Goal: Book appointment/travel/reservation

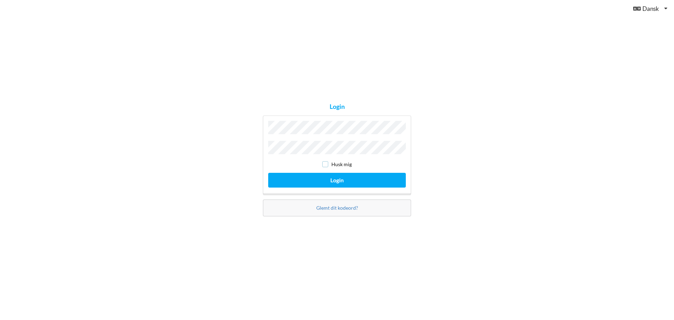
click at [325, 164] on input "checkbox" at bounding box center [325, 164] width 6 height 6
checkbox input "true"
click at [337, 182] on button "Login" at bounding box center [337, 180] width 138 height 14
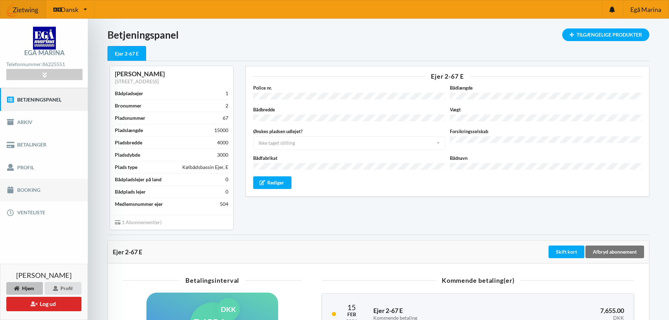
click at [24, 187] on link "Booking" at bounding box center [44, 190] width 88 height 22
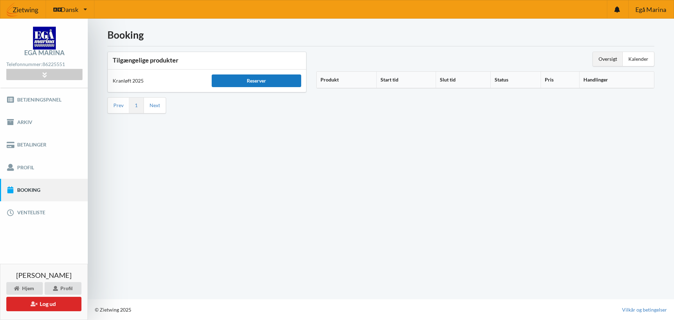
click at [254, 80] on div "Reserver" at bounding box center [256, 80] width 89 height 13
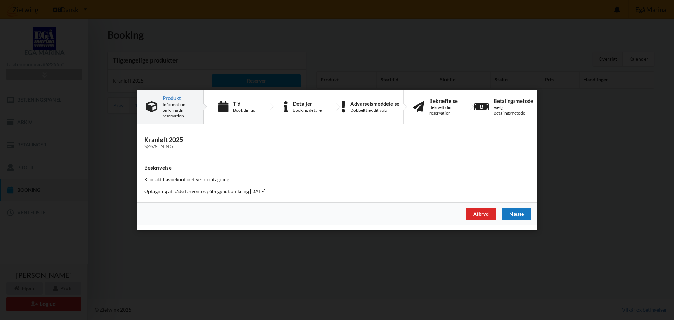
click at [522, 213] on div "Næste" at bounding box center [516, 214] width 29 height 13
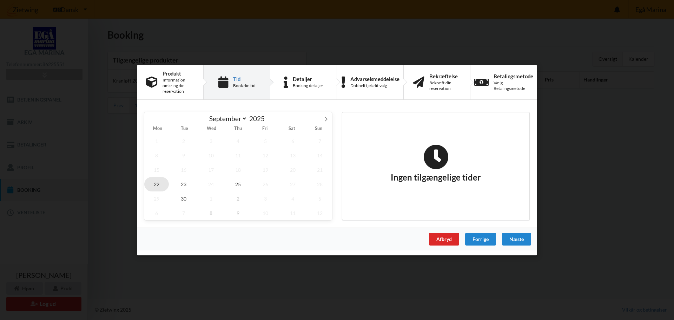
click at [162, 183] on span "22" at bounding box center [156, 184] width 25 height 14
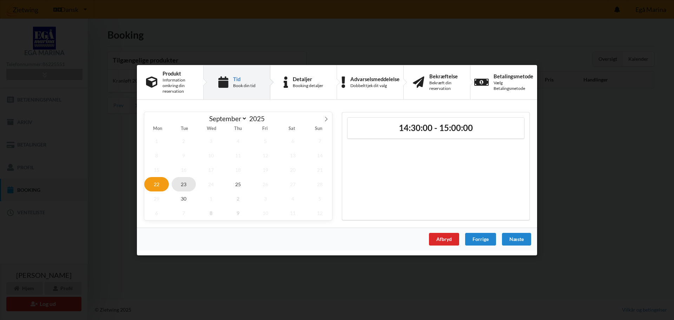
click at [191, 183] on span "23" at bounding box center [184, 184] width 25 height 14
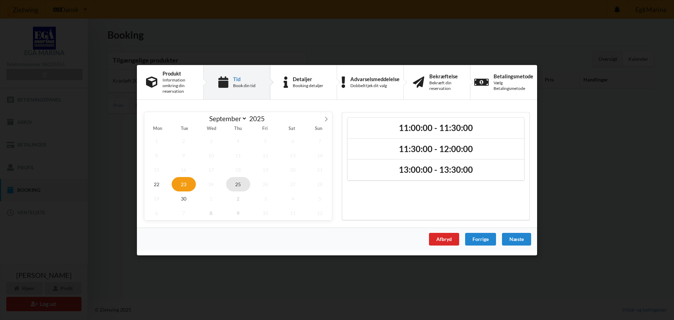
click at [233, 185] on span "25" at bounding box center [238, 184] width 25 height 14
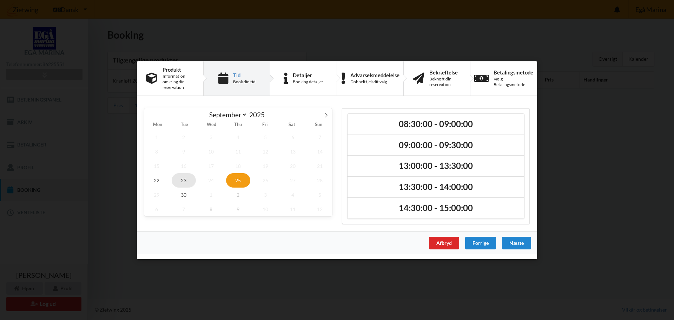
click at [186, 185] on span "23" at bounding box center [184, 180] width 25 height 14
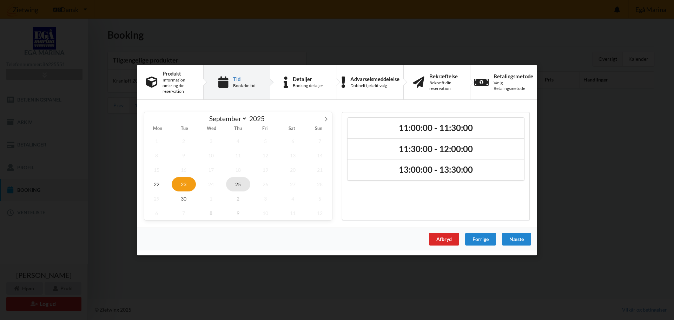
click at [242, 184] on span "25" at bounding box center [238, 184] width 25 height 14
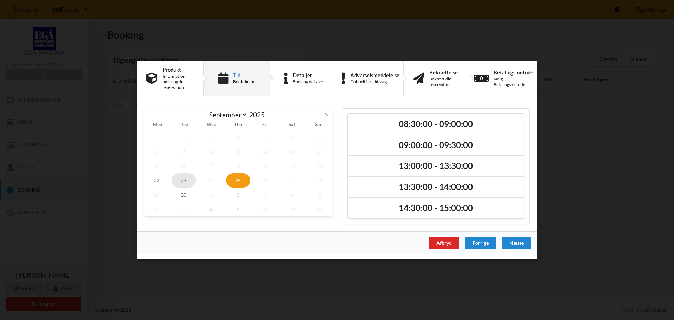
click at [186, 181] on span "23" at bounding box center [184, 180] width 25 height 14
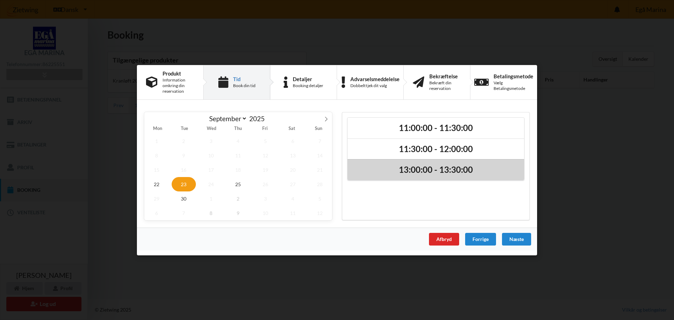
click at [426, 169] on h2 "13:00:00 - 13:30:00" at bounding box center [436, 169] width 167 height 11
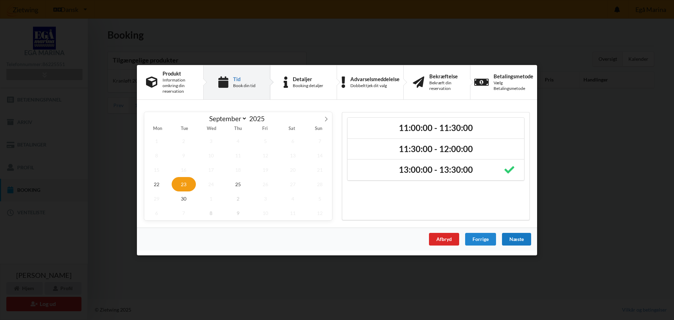
click at [523, 237] on div "Næste" at bounding box center [516, 238] width 29 height 13
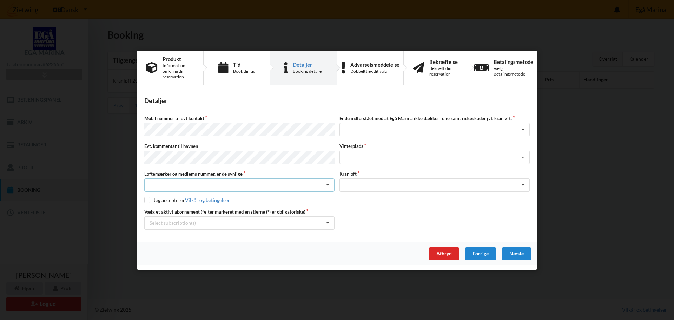
click at [185, 183] on div "Nej, jeg kontakter havnekontoret inden løftet Ja, mine mærker er synlige og int…" at bounding box center [239, 184] width 190 height 13
click at [184, 210] on div "Ja, mine mærker er synlige og intakte" at bounding box center [240, 210] width 190 height 13
click at [149, 199] on input "checkbox" at bounding box center [147, 200] width 6 height 6
checkbox input "true"
click at [260, 225] on div "Select subscription(s) * Ejer 2-67 E" at bounding box center [239, 222] width 190 height 13
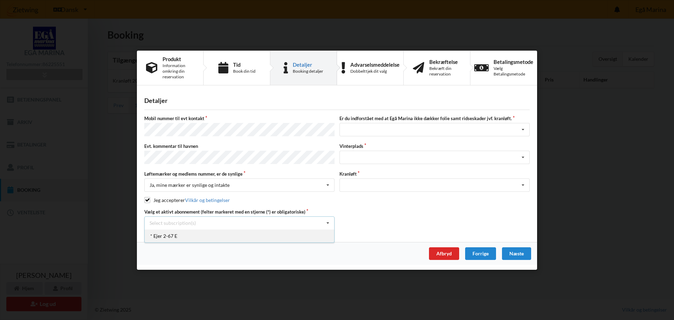
click at [197, 232] on div "* Ejer 2-67 E" at bounding box center [240, 235] width 190 height 13
click at [408, 129] on div "Jeg har tæpper med og tager selv ansvaret for eventuelle folie samt ridseskader…" at bounding box center [435, 129] width 190 height 13
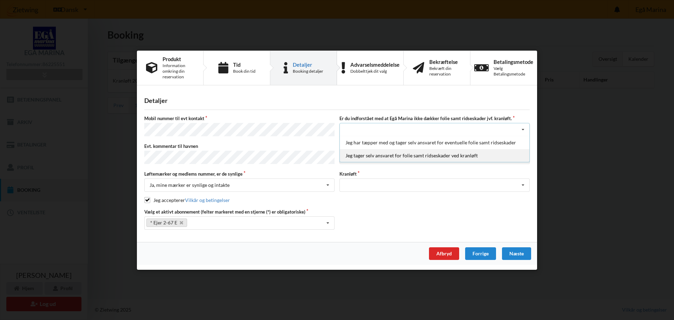
click at [389, 155] on div "Jeg tager selv ansvaret for folie samt ridseskader ved kranløft" at bounding box center [435, 155] width 190 height 13
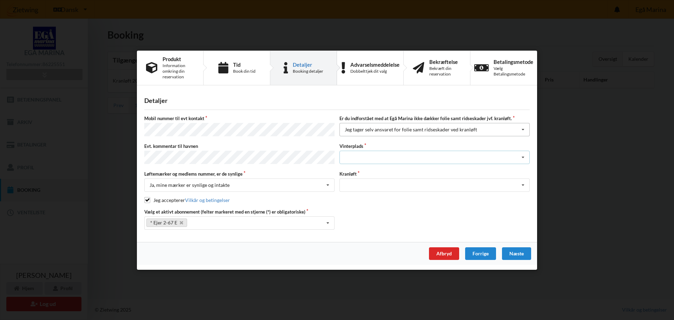
click at [389, 155] on div "Landplads nr. 1 Landplads nr. 2 Landplads nr.3 Landplads nr. 4 Landplads nr. 5 …" at bounding box center [435, 157] width 190 height 13
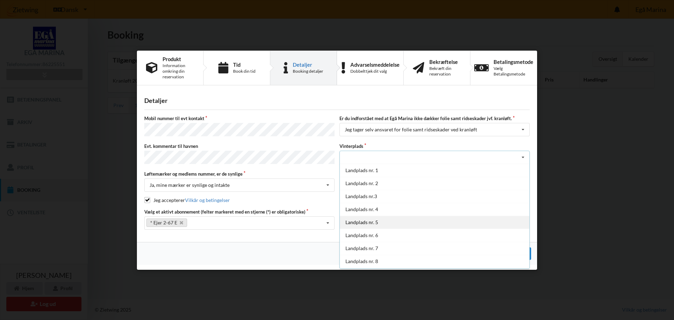
click at [370, 223] on div "Landplads nr. 5" at bounding box center [435, 222] width 190 height 13
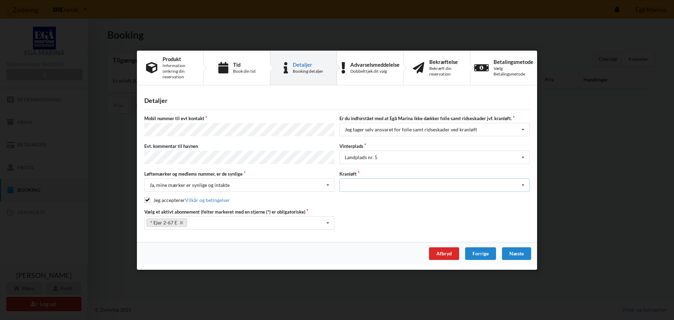
click at [378, 185] on div "Optagning" at bounding box center [435, 184] width 190 height 13
click at [376, 196] on div "Optagning" at bounding box center [435, 197] width 190 height 13
click at [517, 251] on div "Næste" at bounding box center [516, 253] width 29 height 13
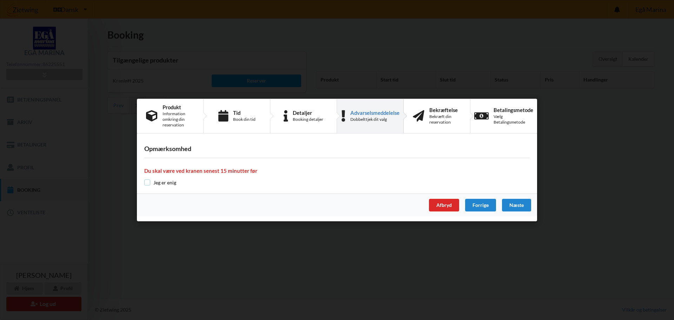
click at [149, 182] on input "checkbox" at bounding box center [147, 182] width 6 height 6
checkbox input "true"
click at [516, 208] on div "Næste" at bounding box center [516, 205] width 29 height 13
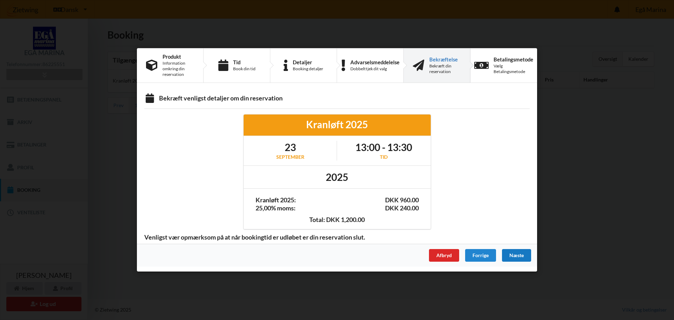
click at [519, 255] on div "Næste" at bounding box center [516, 255] width 29 height 13
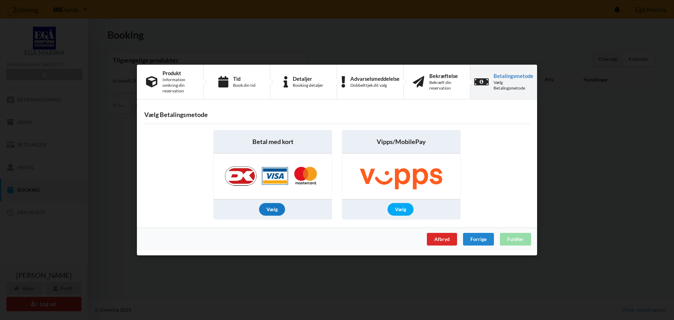
click at [272, 209] on div "Vælg" at bounding box center [272, 209] width 26 height 13
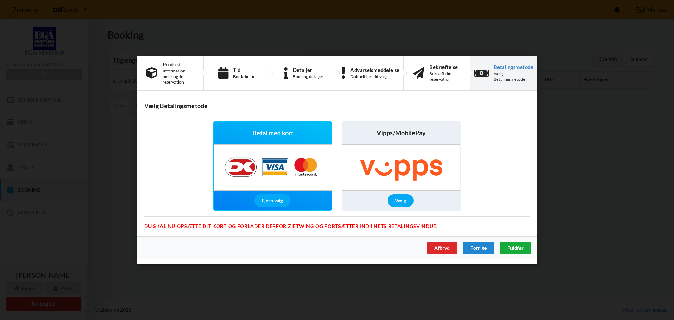
click at [516, 246] on span "Fuldfør" at bounding box center [515, 248] width 17 height 6
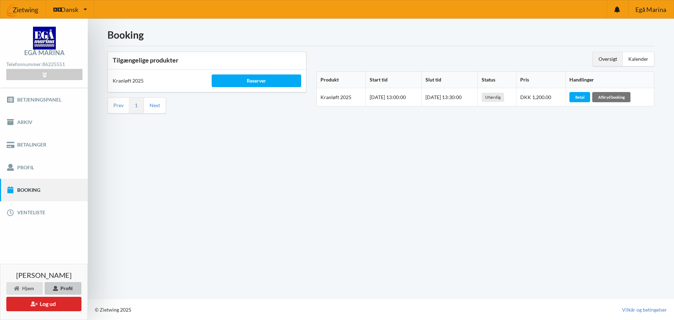
click at [61, 286] on div "Profil" at bounding box center [63, 288] width 37 height 13
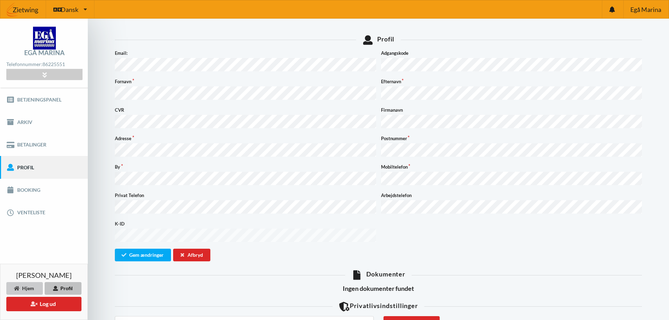
scroll to position [35, 0]
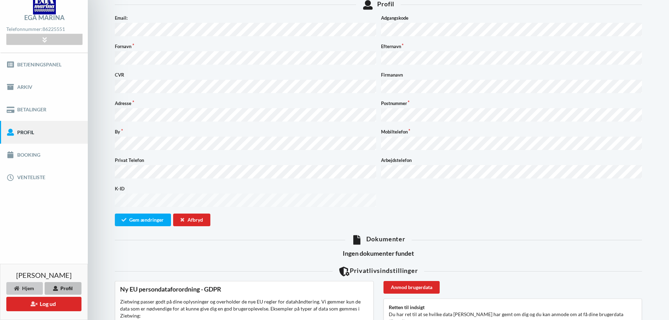
click at [28, 288] on div "Hjem" at bounding box center [24, 288] width 37 height 13
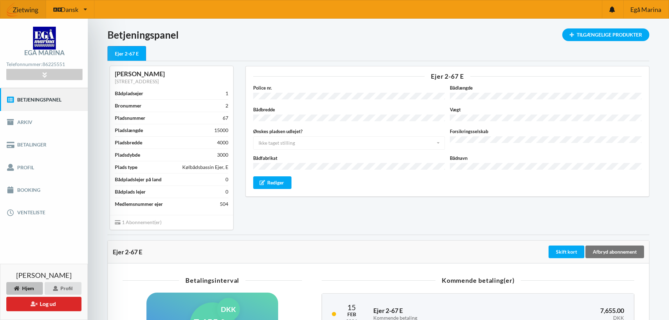
scroll to position [35, 0]
